Goal: Transaction & Acquisition: Purchase product/service

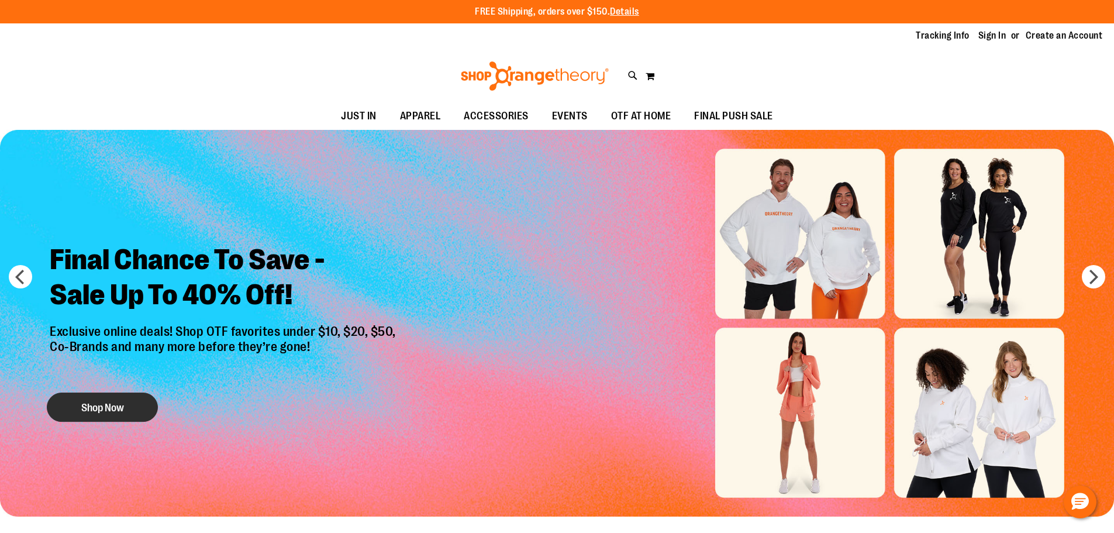
click at [88, 406] on button "Shop Now" at bounding box center [102, 406] width 111 height 29
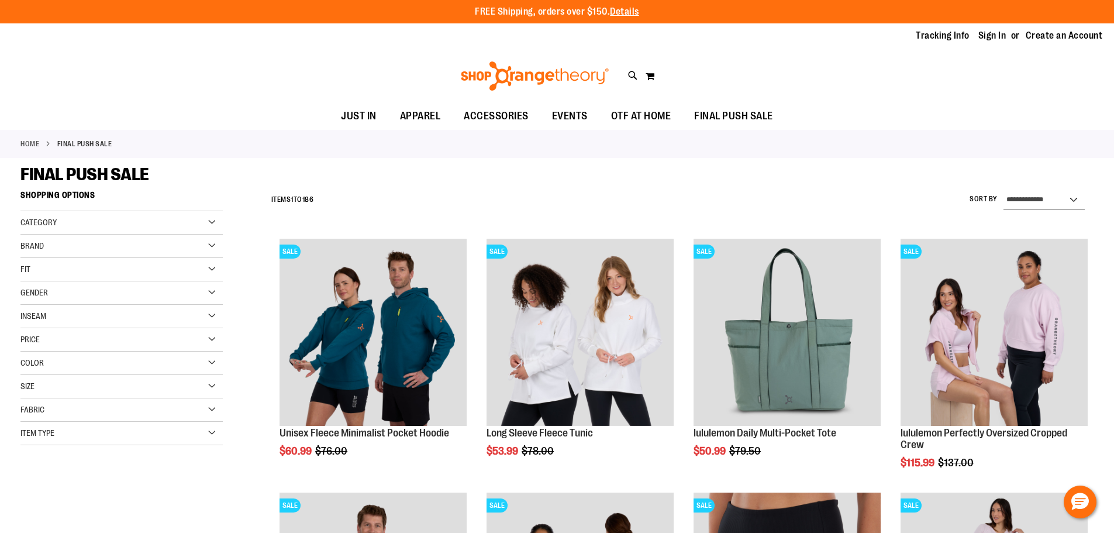
click at [1039, 195] on select "**********" at bounding box center [1044, 200] width 81 height 19
select select "*********"
click at [1004, 191] on select "**********" at bounding box center [1044, 200] width 81 height 19
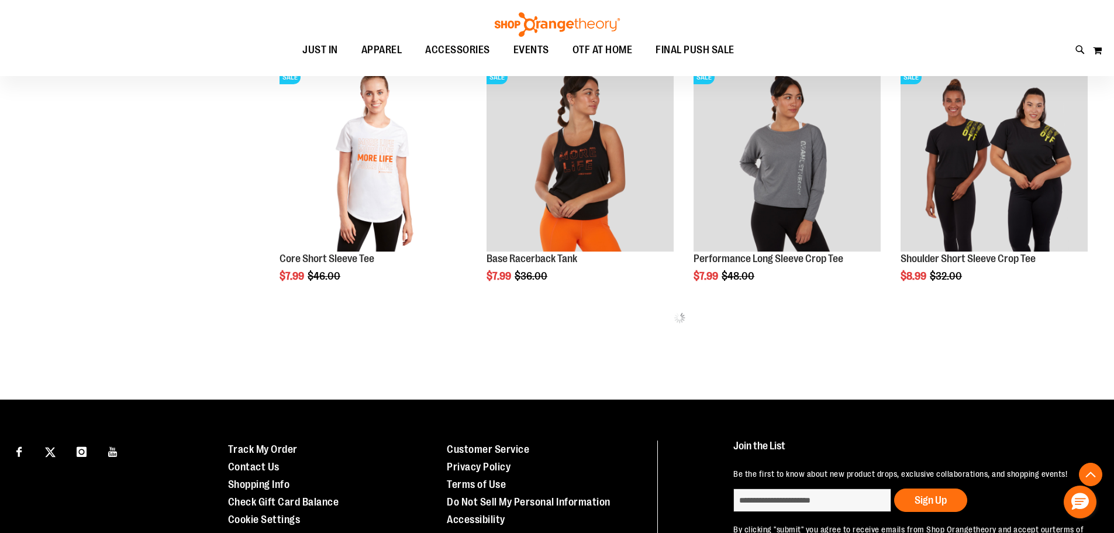
scroll to position [767, 0]
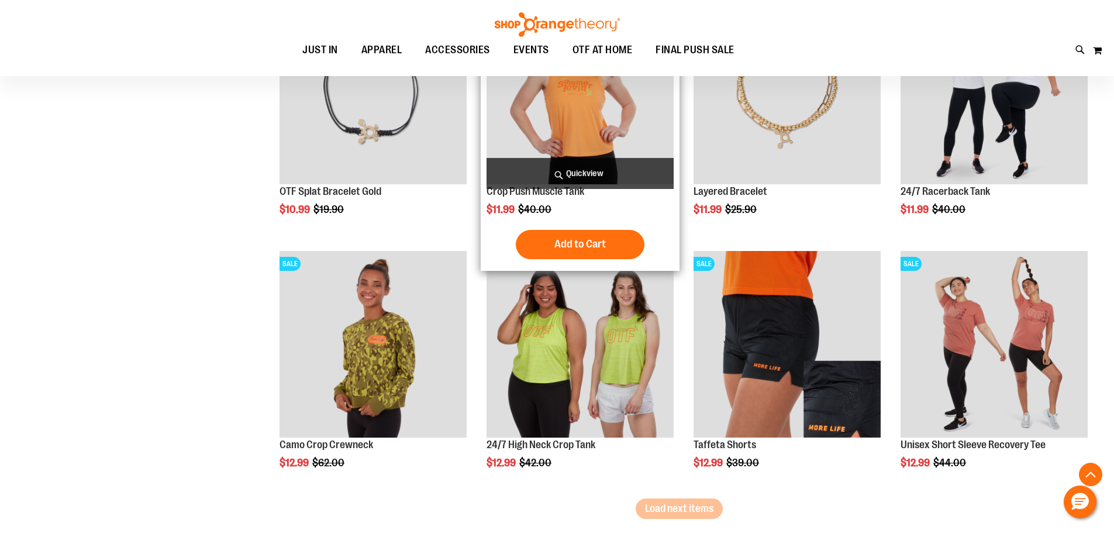
scroll to position [2287, 0]
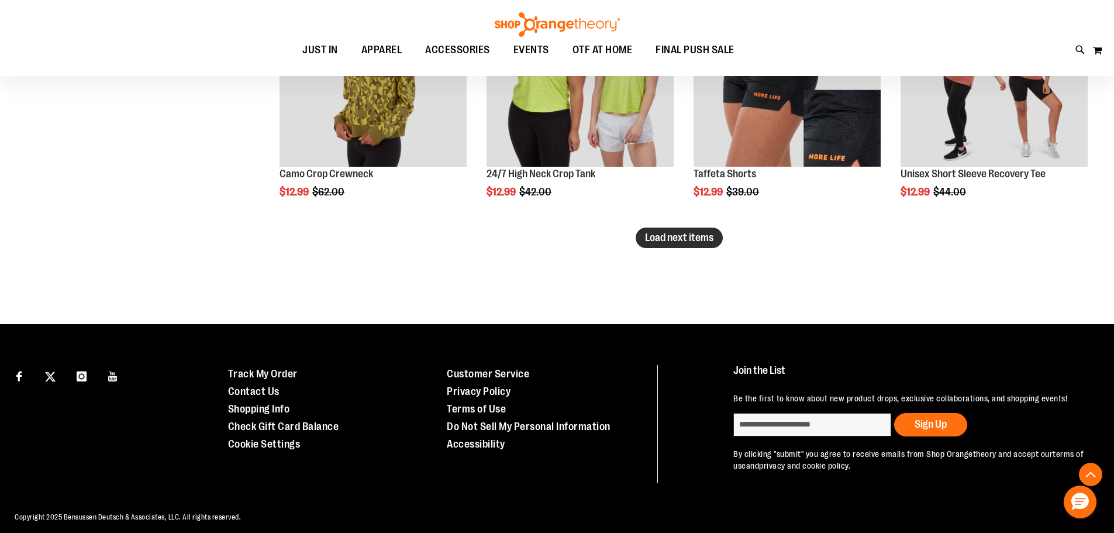
click at [676, 237] on span "Load next items" at bounding box center [679, 238] width 68 height 12
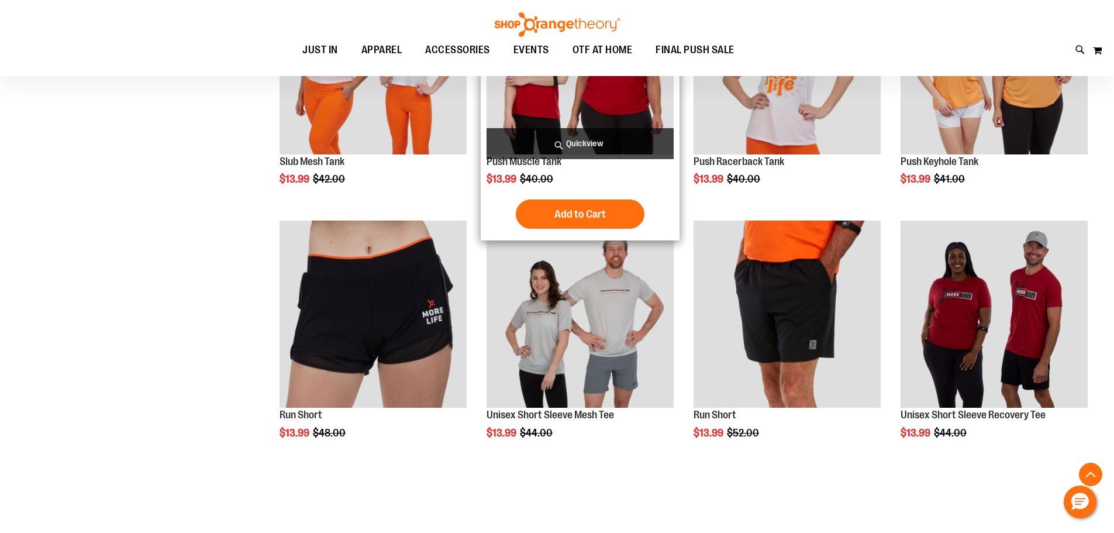
scroll to position [2989, 0]
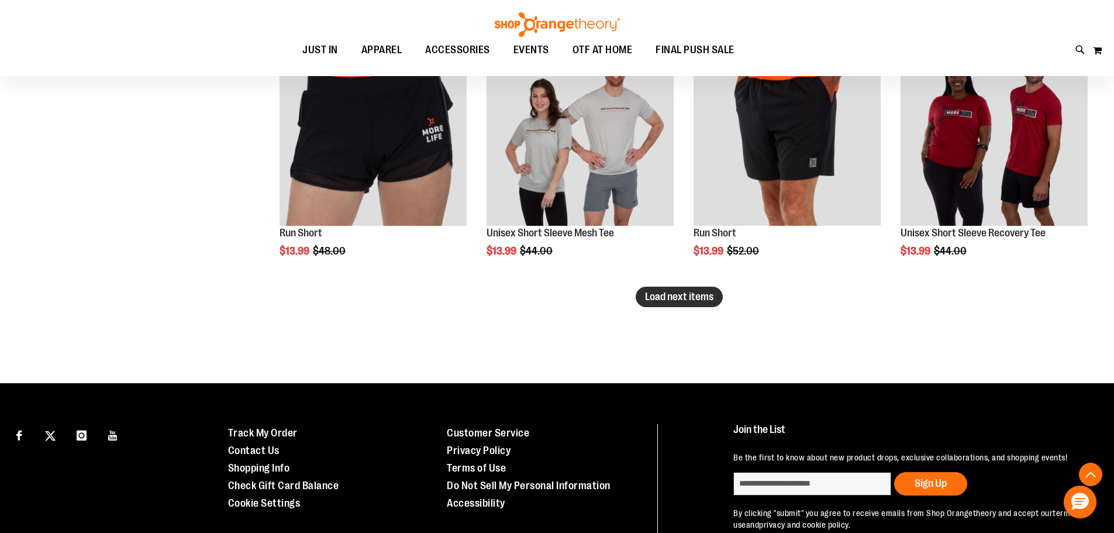
click at [708, 301] on span "Load next items" at bounding box center [679, 297] width 68 height 12
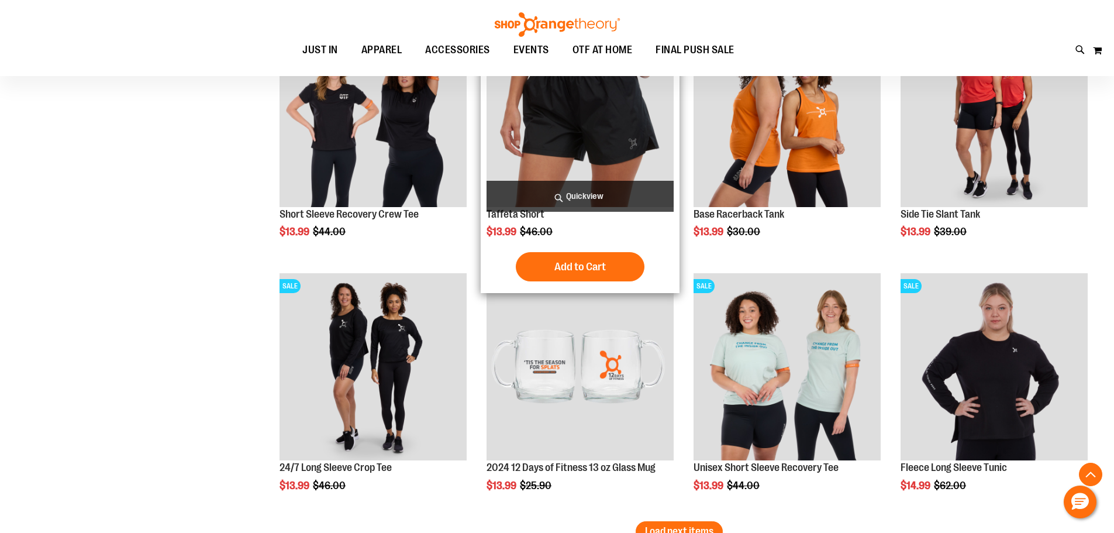
scroll to position [3808, 0]
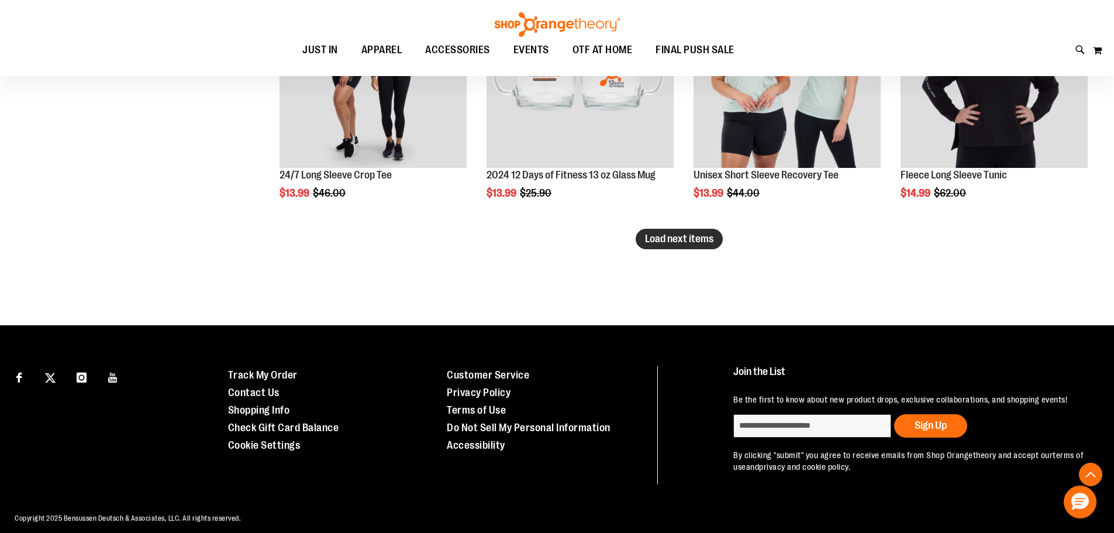
click at [699, 242] on span "Load next items" at bounding box center [679, 239] width 68 height 12
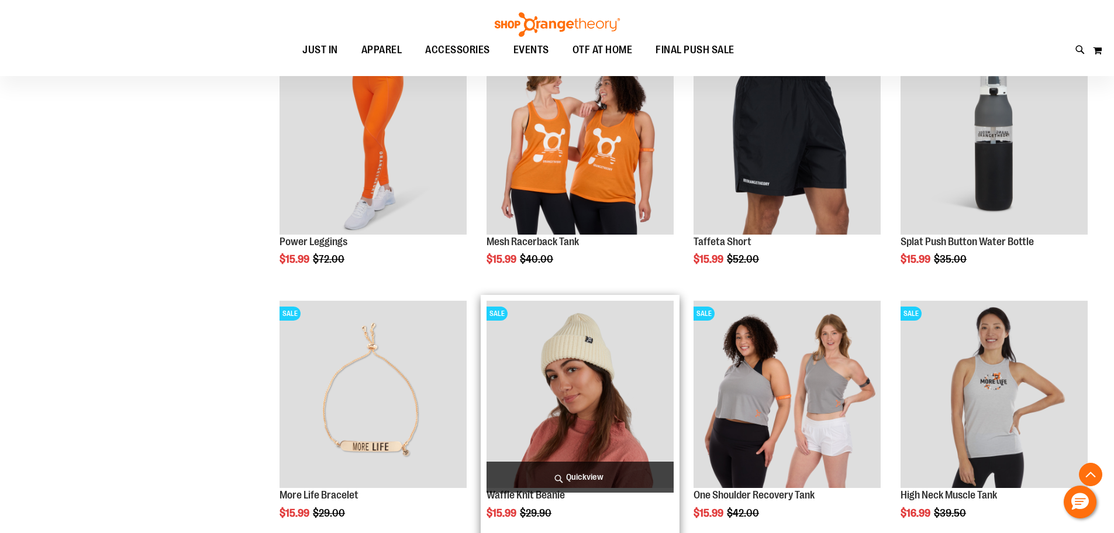
scroll to position [4451, 0]
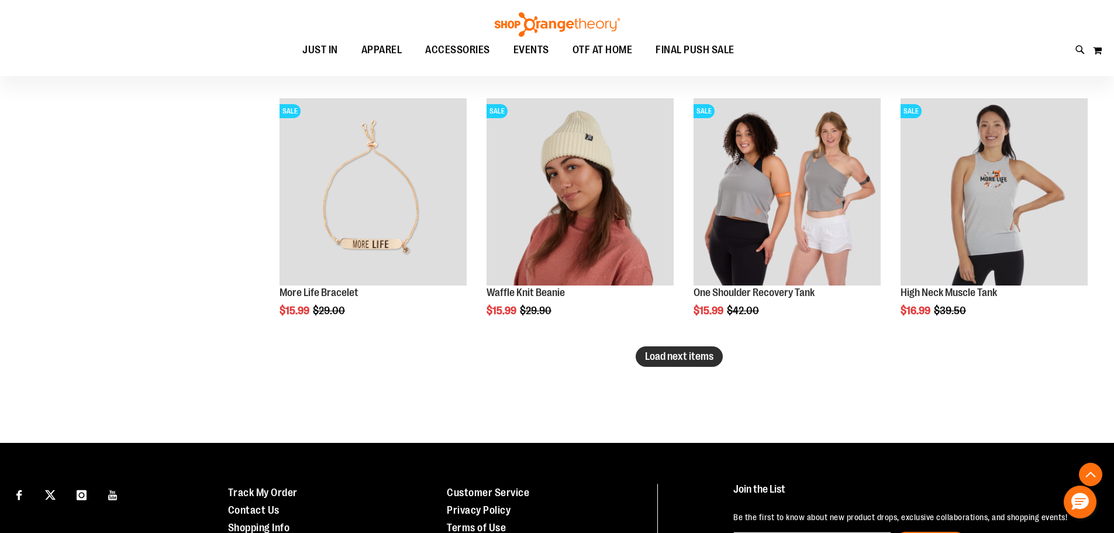
click at [668, 357] on span "Load next items" at bounding box center [679, 356] width 68 height 12
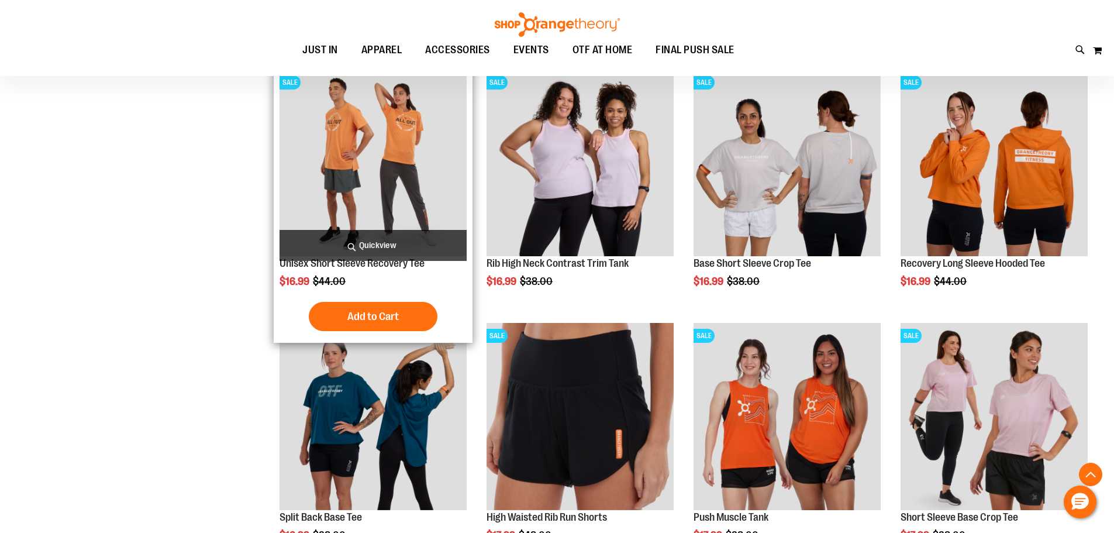
scroll to position [5153, 0]
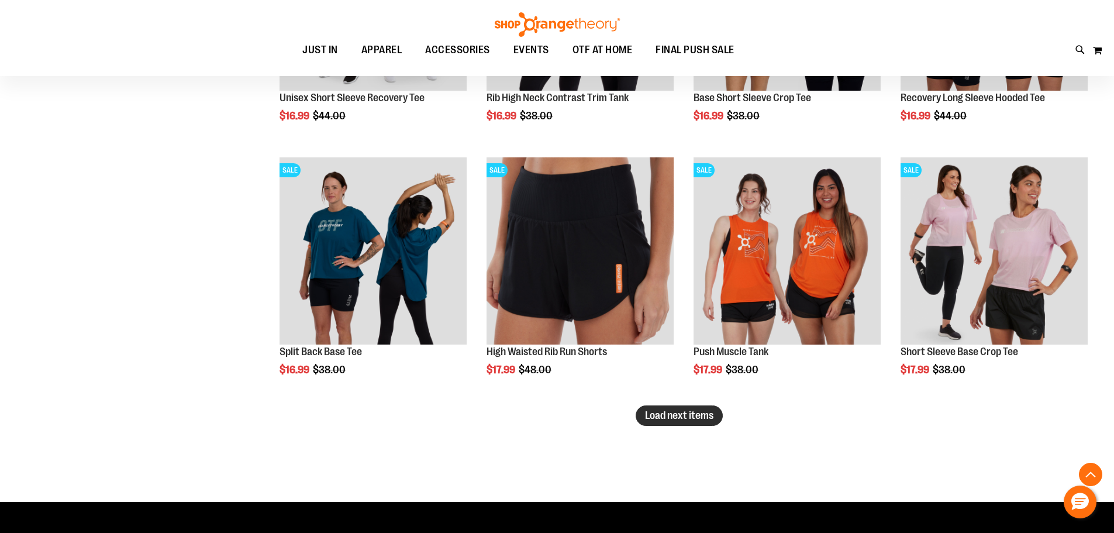
click at [703, 418] on span "Load next items" at bounding box center [679, 415] width 68 height 12
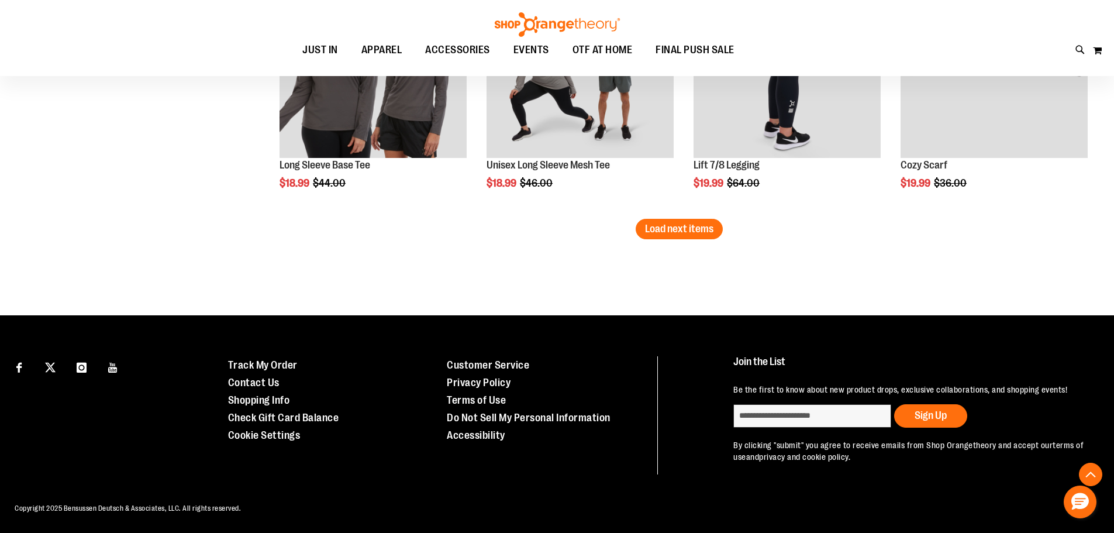
scroll to position [6102, 0]
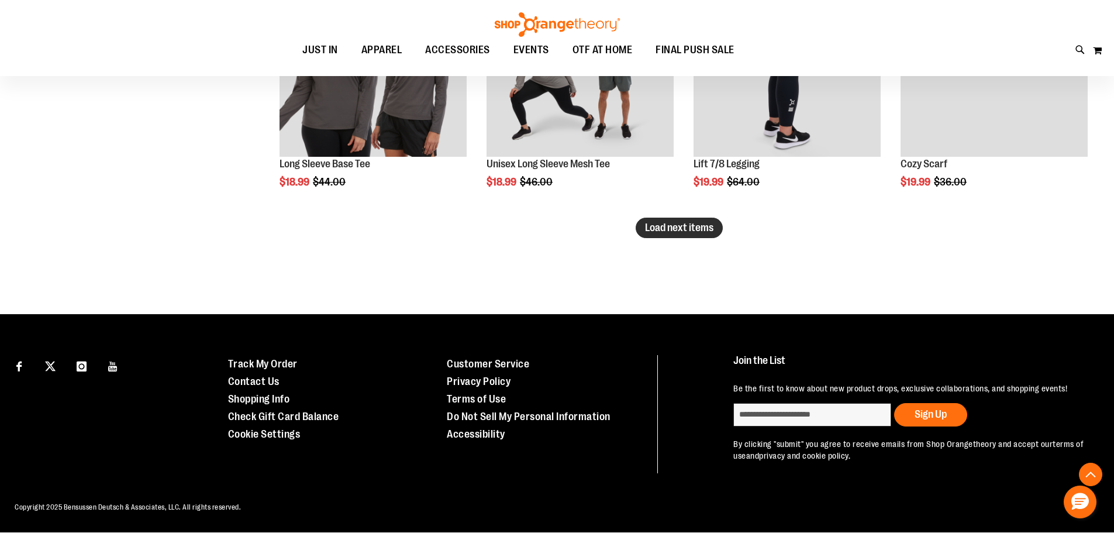
click at [663, 232] on span "Load next items" at bounding box center [679, 228] width 68 height 12
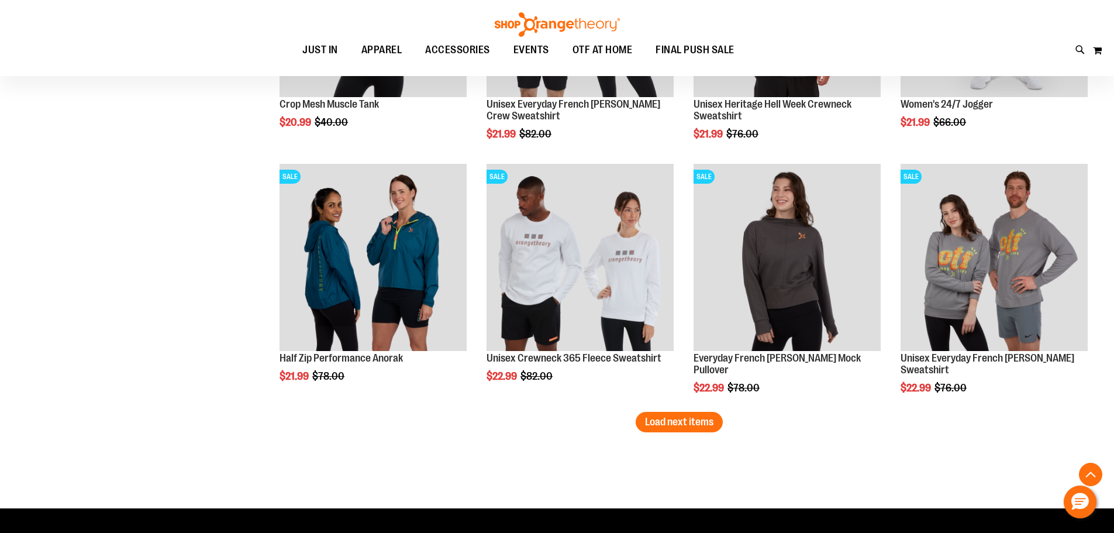
scroll to position [6687, 0]
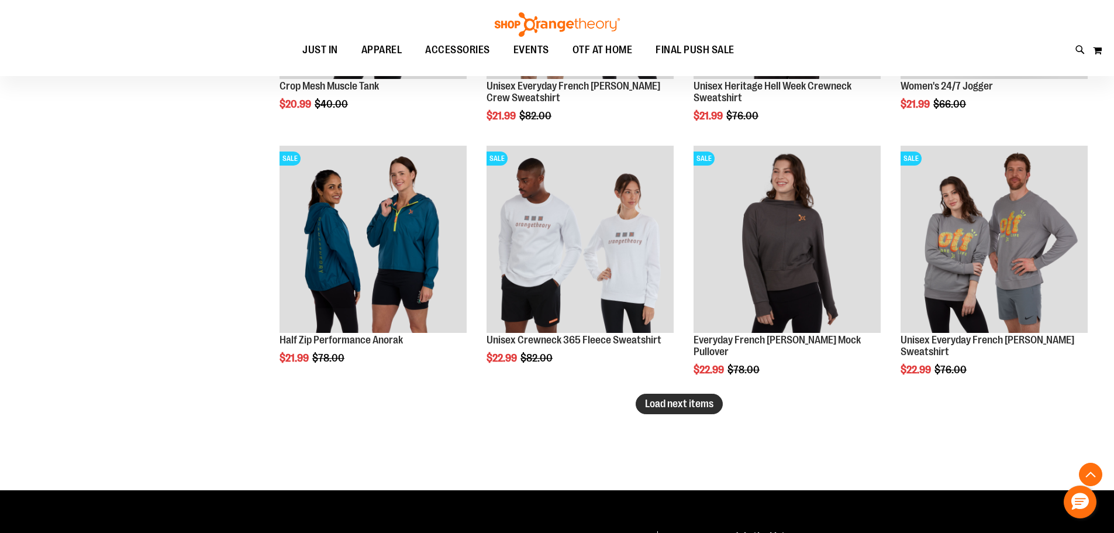
click at [669, 401] on span "Load next items" at bounding box center [679, 404] width 68 height 12
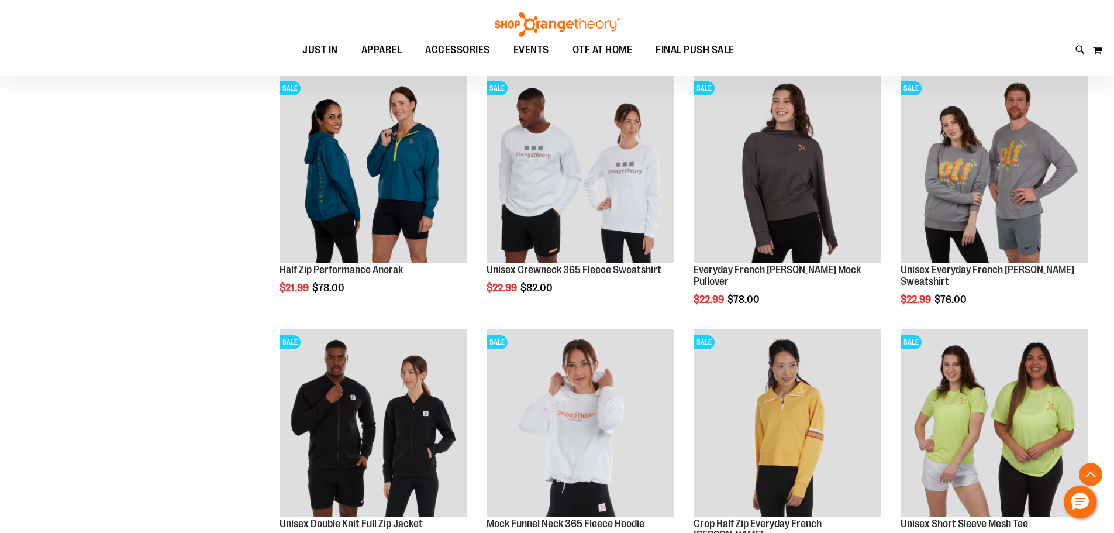
scroll to position [6921, 0]
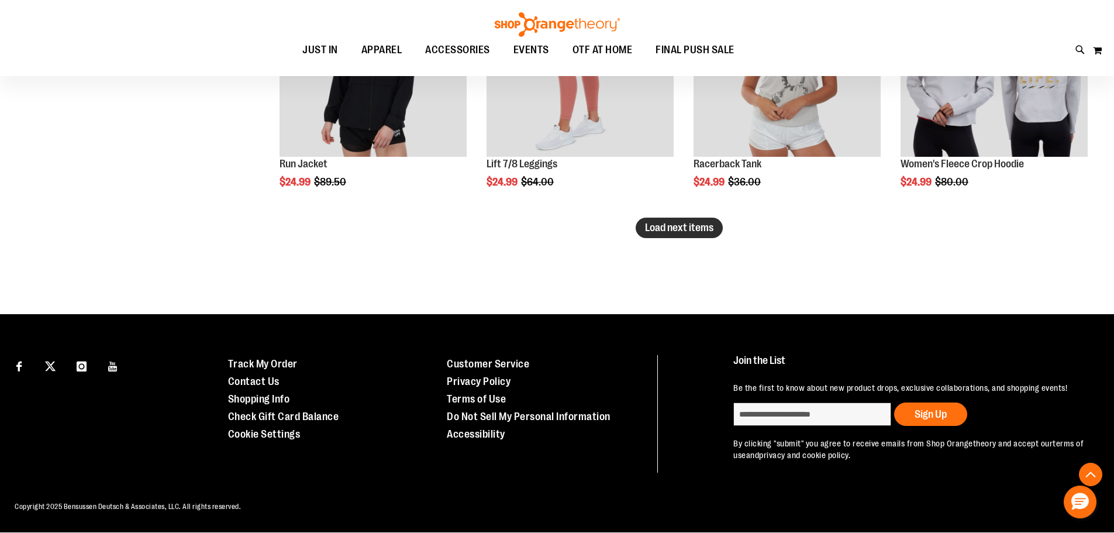
click at [699, 225] on span "Load next items" at bounding box center [679, 228] width 68 height 12
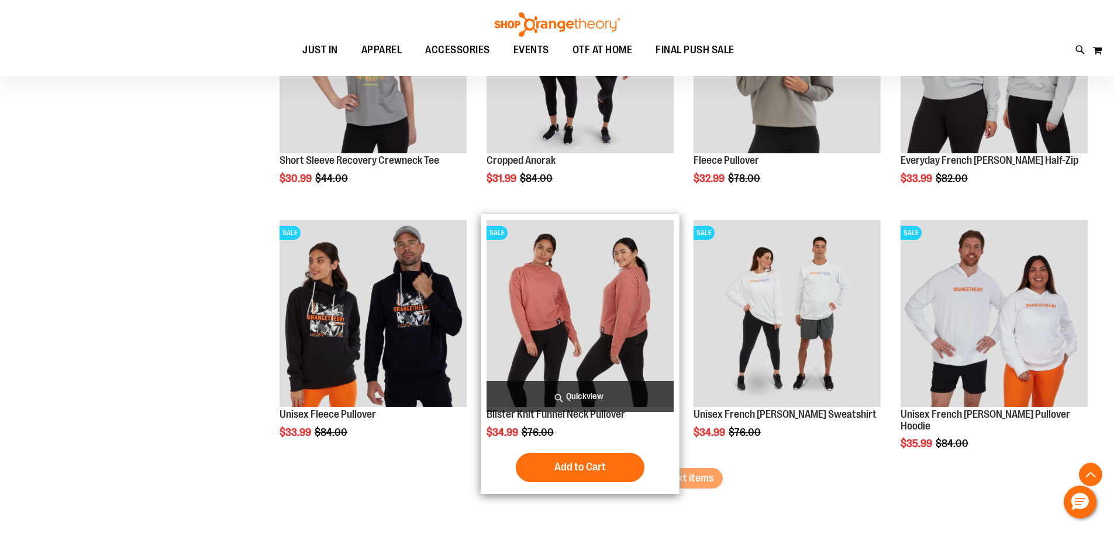
scroll to position [8208, 0]
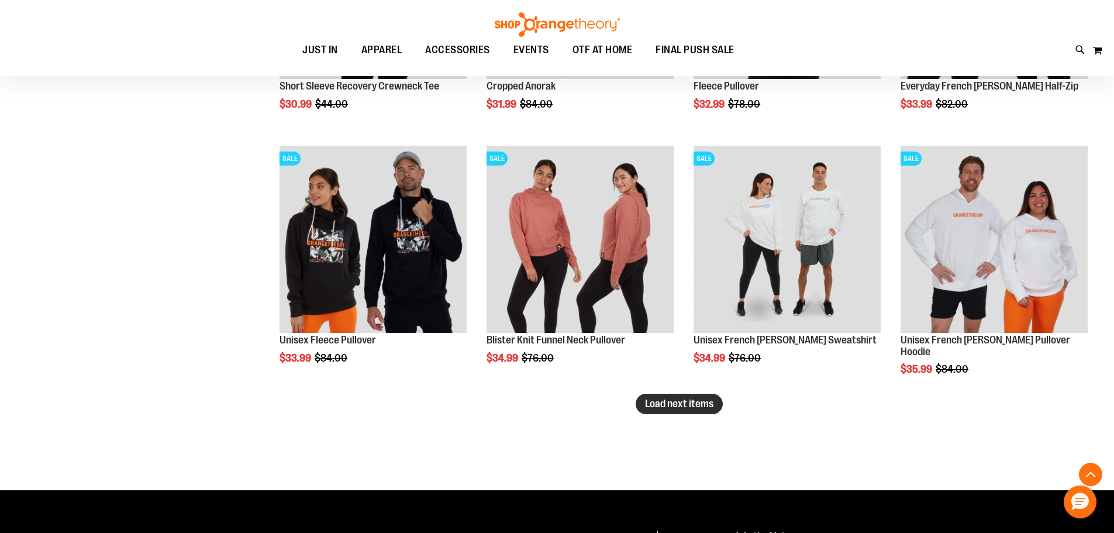
click at [677, 408] on span "Load next items" at bounding box center [679, 404] width 68 height 12
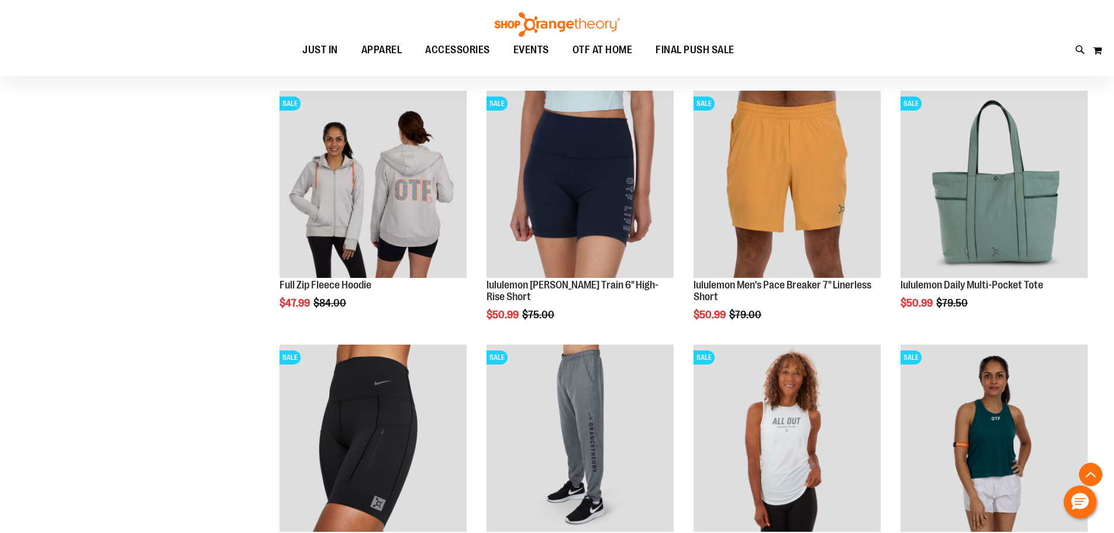
scroll to position [8969, 0]
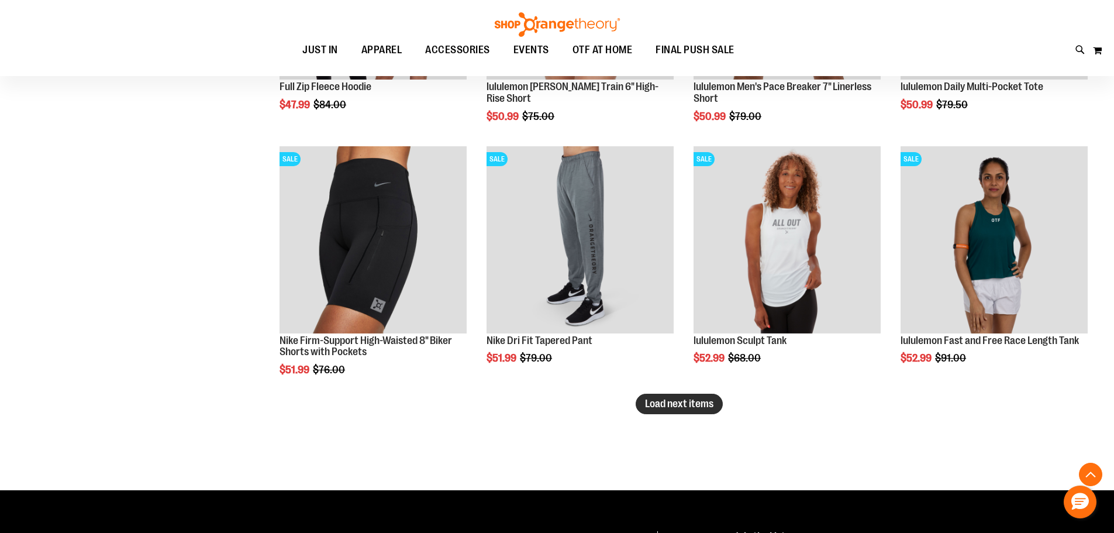
click at [701, 403] on span "Load next items" at bounding box center [679, 404] width 68 height 12
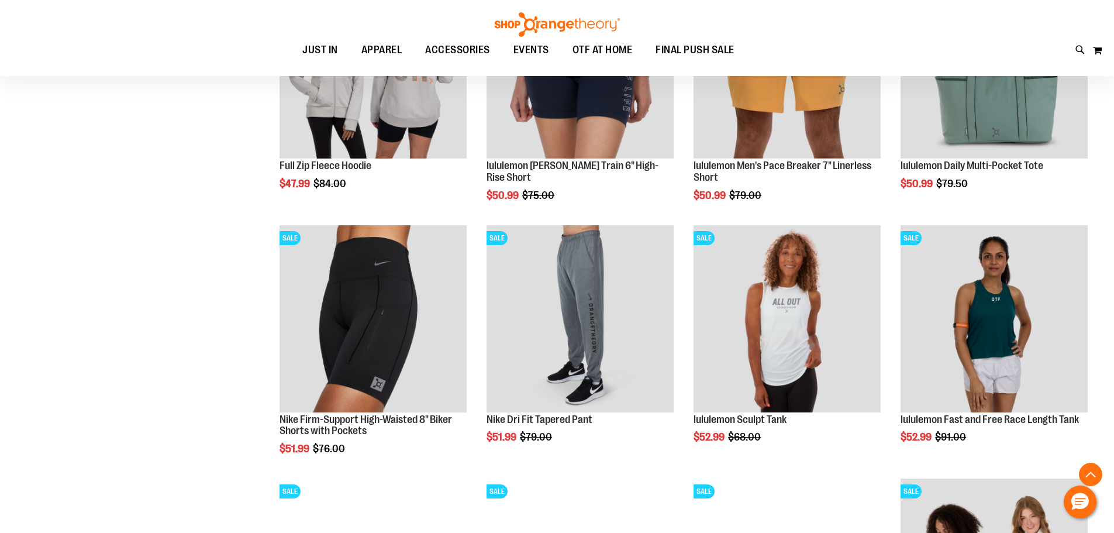
scroll to position [8852, 0]
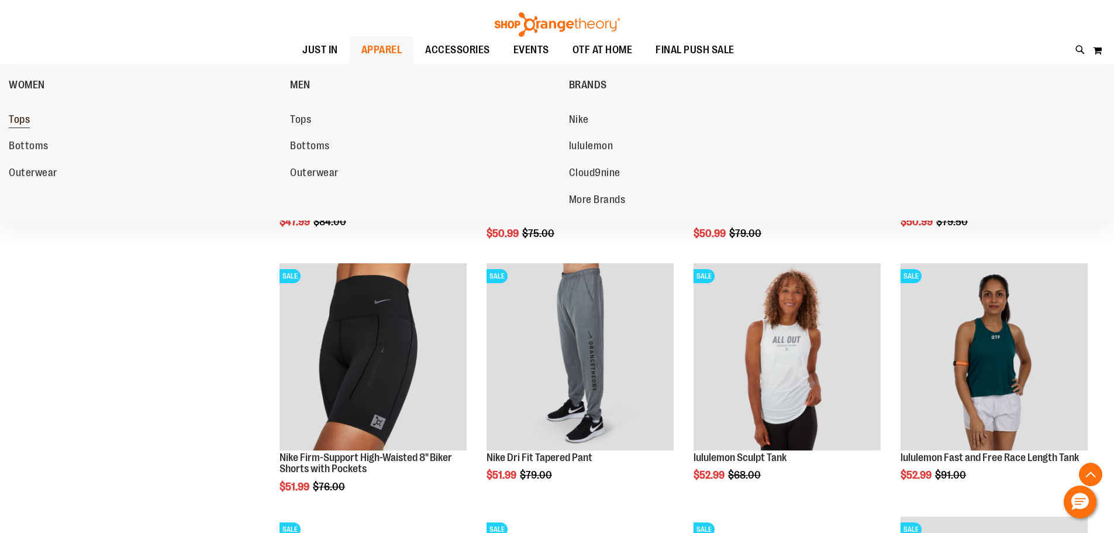
click at [22, 120] on span "Tops" at bounding box center [19, 120] width 21 height 15
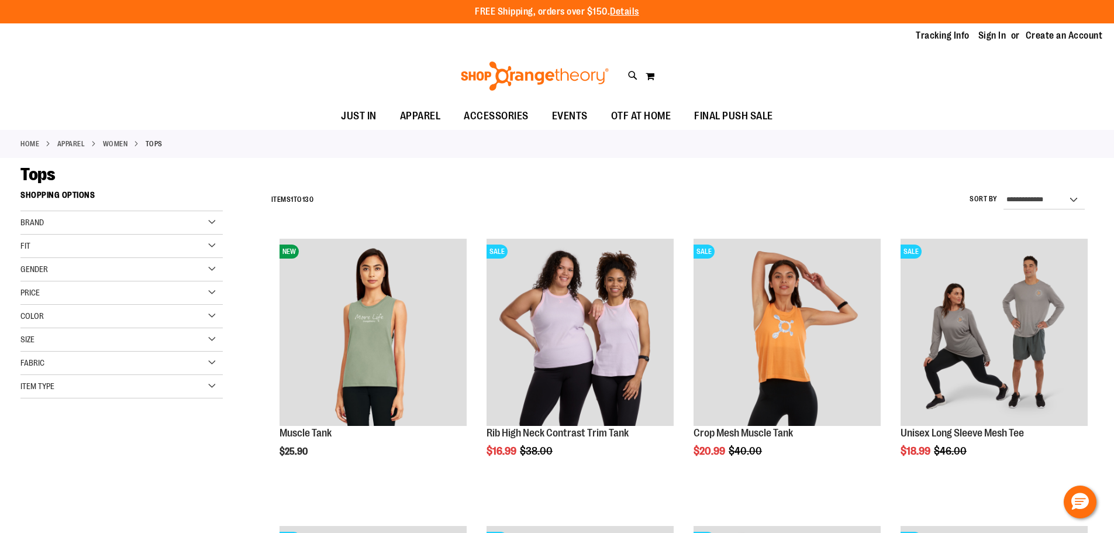
click at [216, 318] on div "Color" at bounding box center [121, 316] width 202 height 23
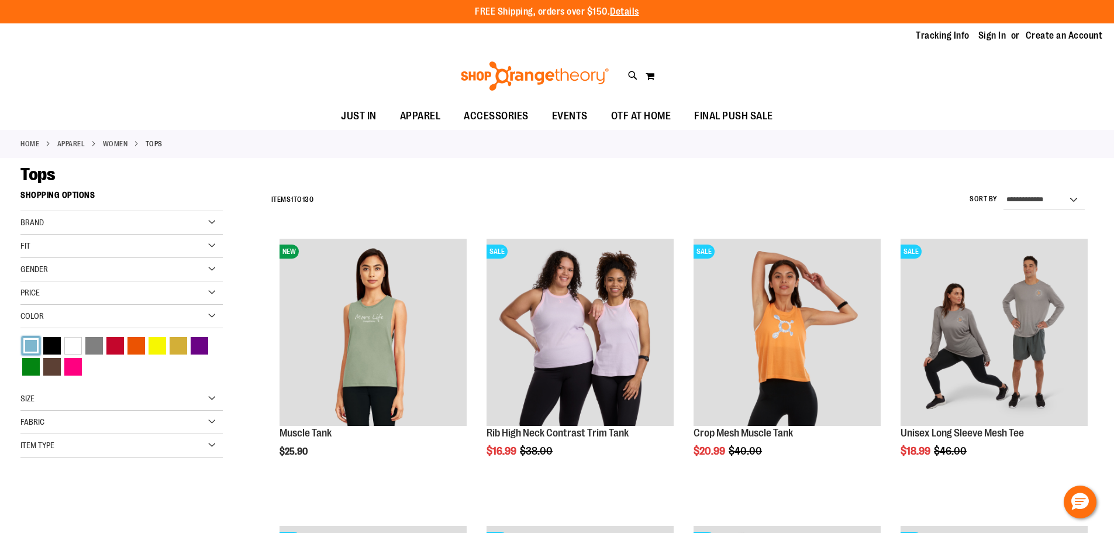
click at [30, 345] on div "Blue" at bounding box center [31, 346] width 18 height 18
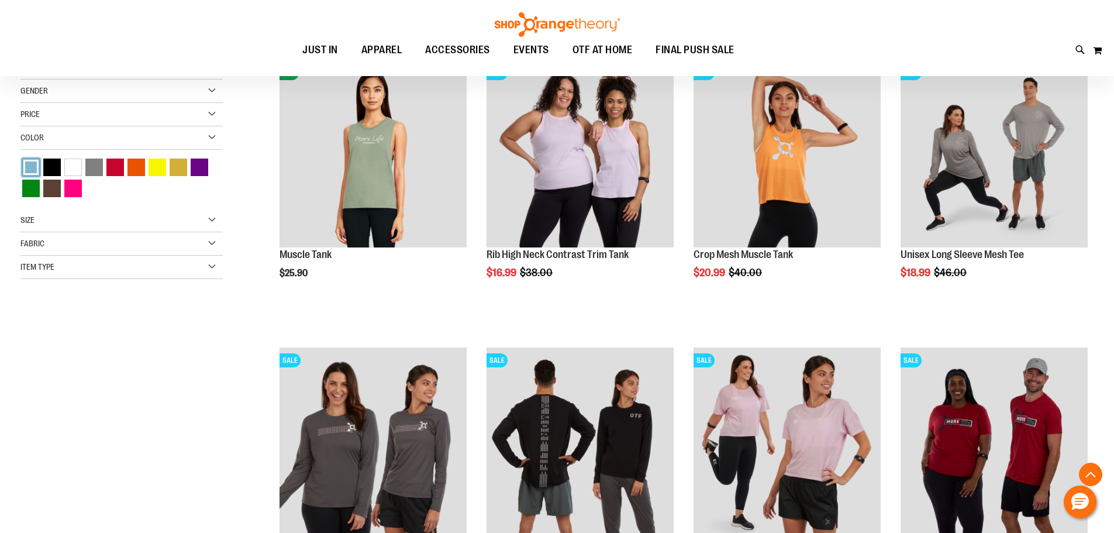
scroll to position [185, 0]
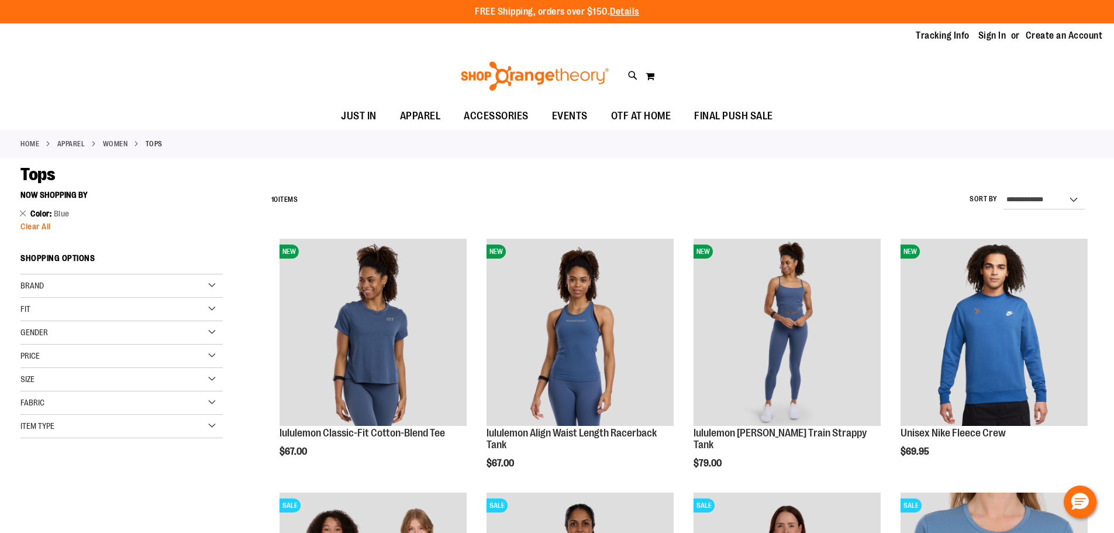
click at [28, 228] on span "Clear All" at bounding box center [35, 226] width 30 height 9
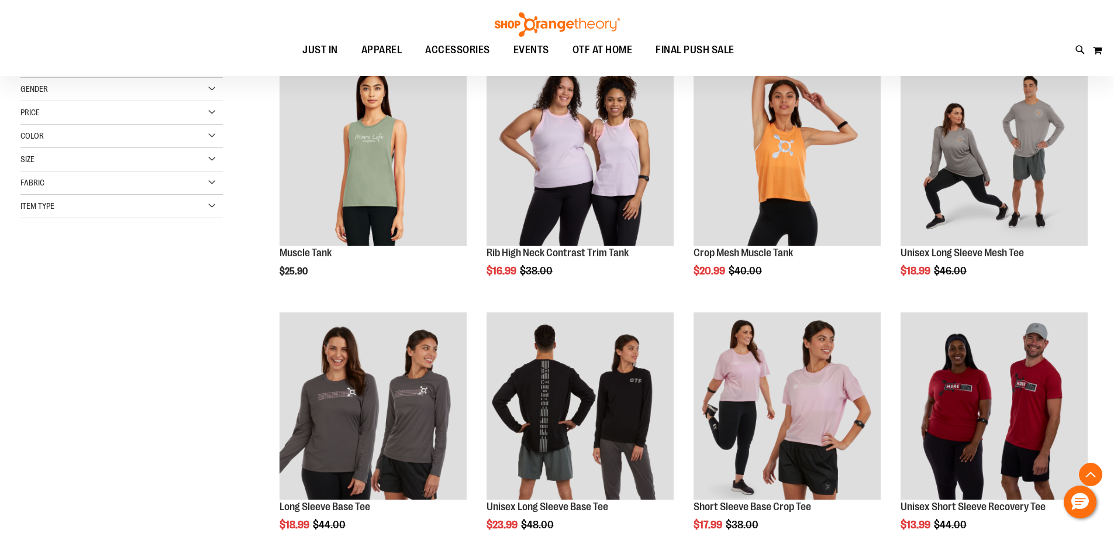
scroll to position [185, 0]
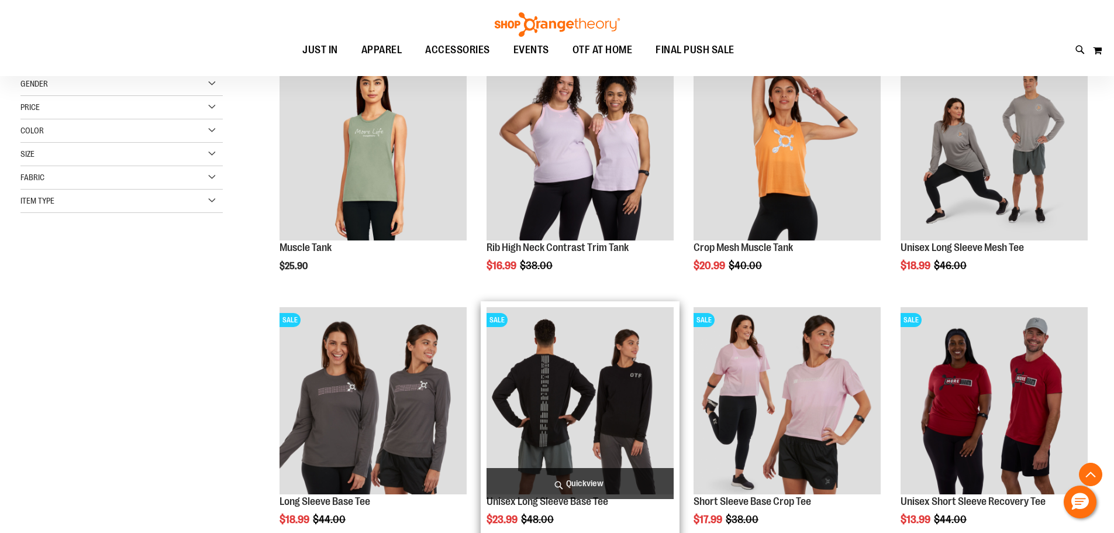
click at [613, 377] on img "product" at bounding box center [580, 400] width 187 height 187
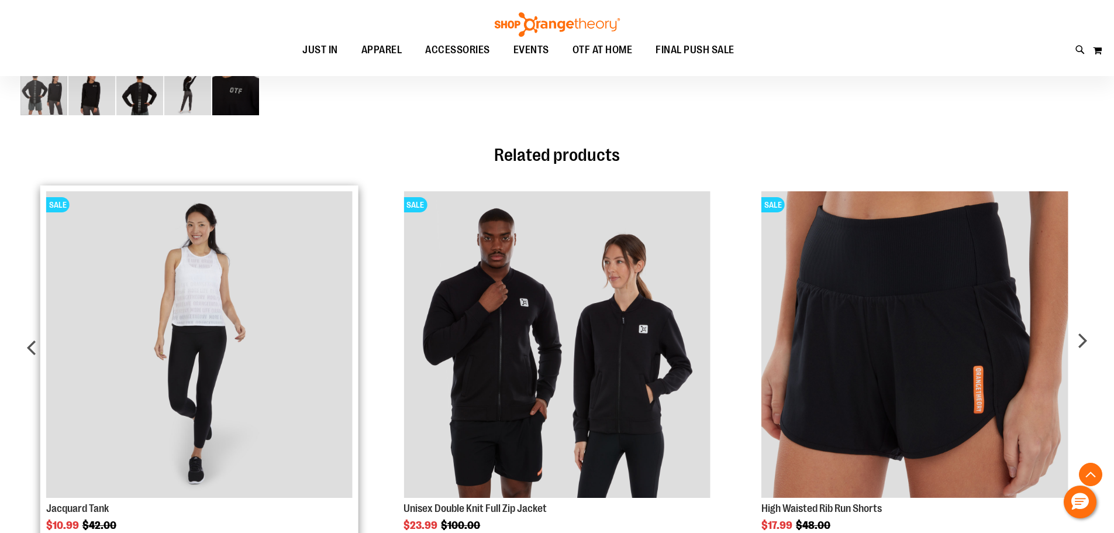
scroll to position [819, 0]
